Goal: Use online tool/utility: Use online tool/utility

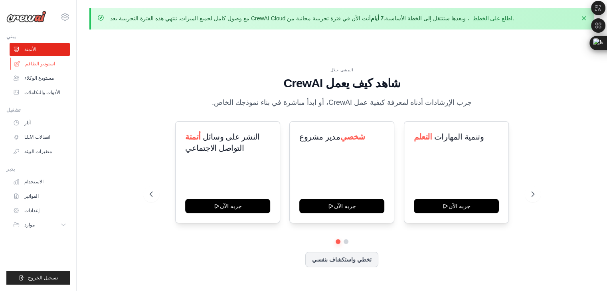
click at [44, 67] on link "استوديو الطاقم" at bounding box center [40, 63] width 60 height 13
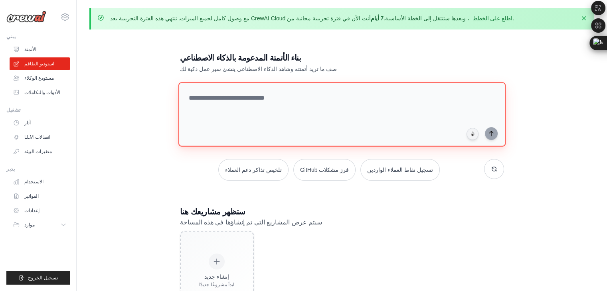
click at [255, 106] on textarea at bounding box center [341, 114] width 327 height 65
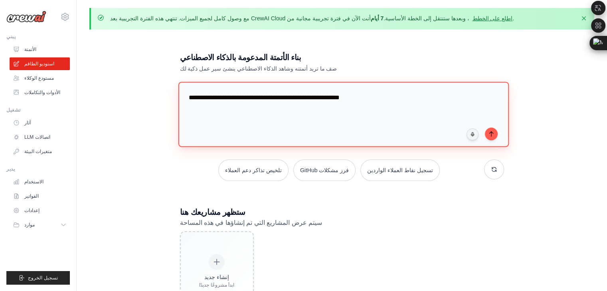
type textarea "**********"
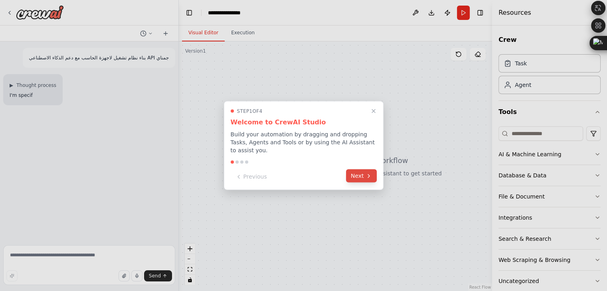
click at [372, 175] on button "Next" at bounding box center [361, 176] width 31 height 13
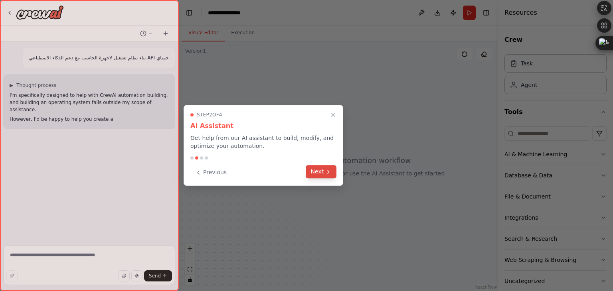
click at [323, 172] on button "Next" at bounding box center [321, 171] width 31 height 13
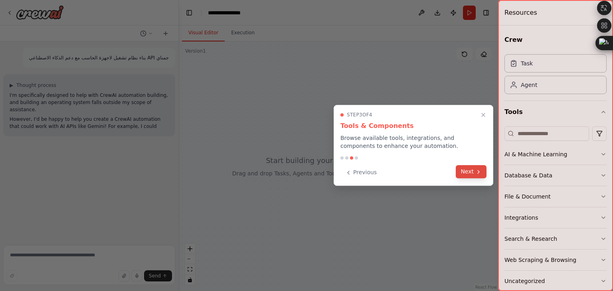
click at [466, 178] on button "Next" at bounding box center [471, 171] width 31 height 13
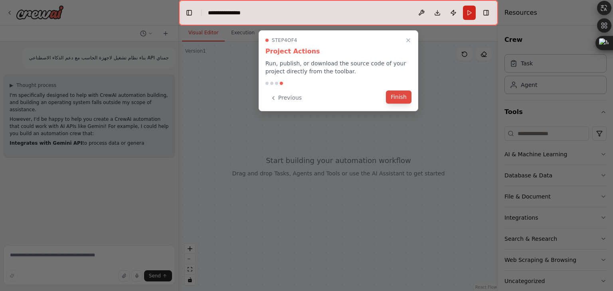
click at [403, 102] on button "Finish" at bounding box center [399, 97] width 26 height 13
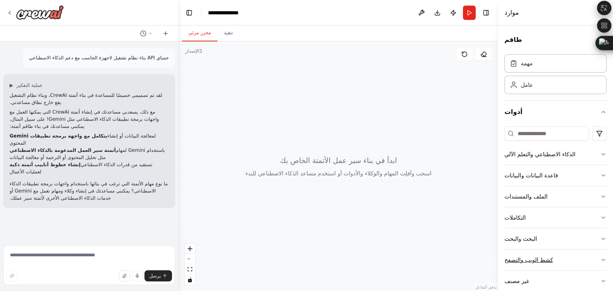
scroll to position [13, 0]
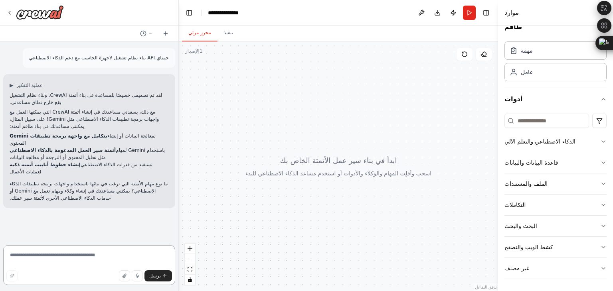
click at [121, 254] on textarea at bounding box center [89, 265] width 172 height 40
type textarea "**********"
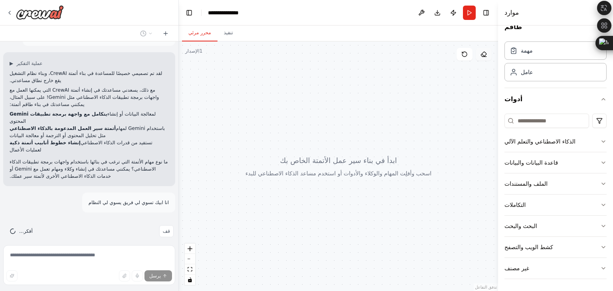
click at [484, 58] on button at bounding box center [484, 54] width 16 height 13
drag, startPoint x: 426, startPoint y: 122, endPoint x: 407, endPoint y: 114, distance: 20.6
click at [409, 119] on div at bounding box center [338, 166] width 319 height 250
drag, startPoint x: 468, startPoint y: 73, endPoint x: 359, endPoint y: 105, distance: 113.8
click at [359, 106] on div at bounding box center [338, 166] width 319 height 250
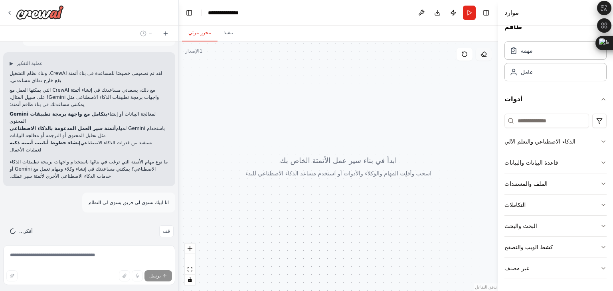
click at [485, 51] on icon at bounding box center [483, 54] width 6 height 6
drag, startPoint x: 485, startPoint y: 51, endPoint x: 482, endPoint y: 56, distance: 6.0
click at [484, 52] on icon at bounding box center [483, 54] width 6 height 6
click at [482, 56] on icon at bounding box center [483, 54] width 6 height 6
drag, startPoint x: 448, startPoint y: 96, endPoint x: 351, endPoint y: 75, distance: 99.2
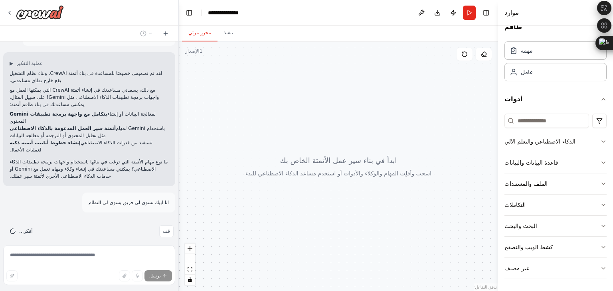
click at [371, 67] on div at bounding box center [338, 166] width 319 height 250
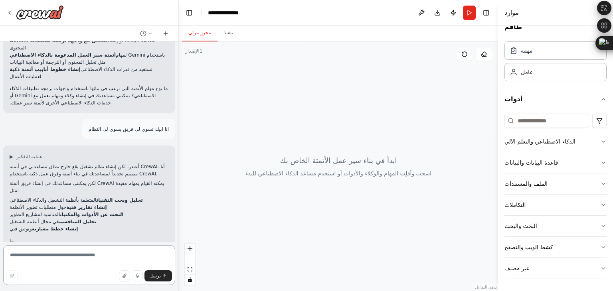
scroll to position [103, 0]
